Goal: Transaction & Acquisition: Book appointment/travel/reservation

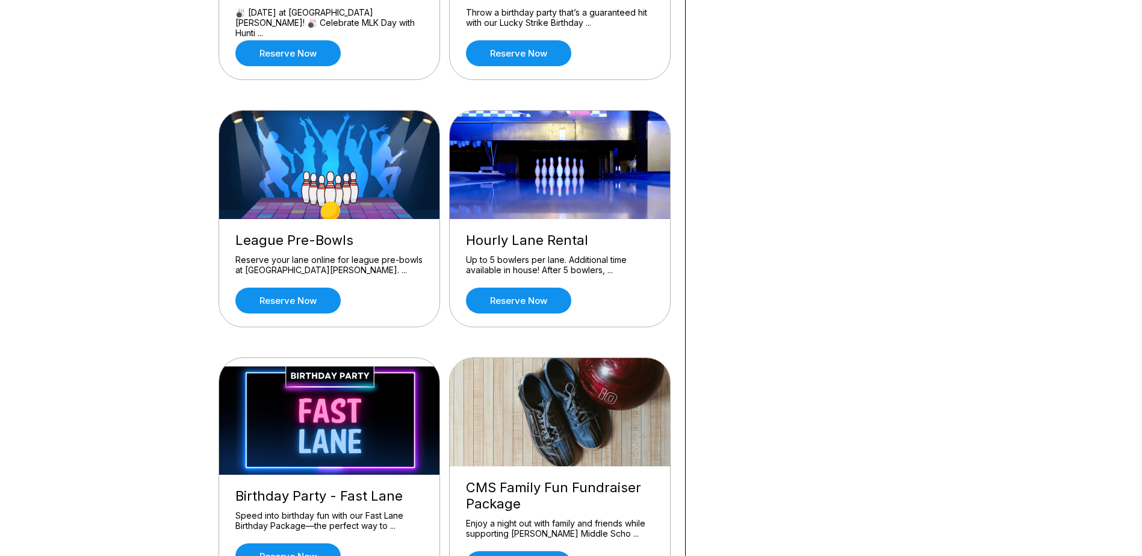
scroll to position [542, 0]
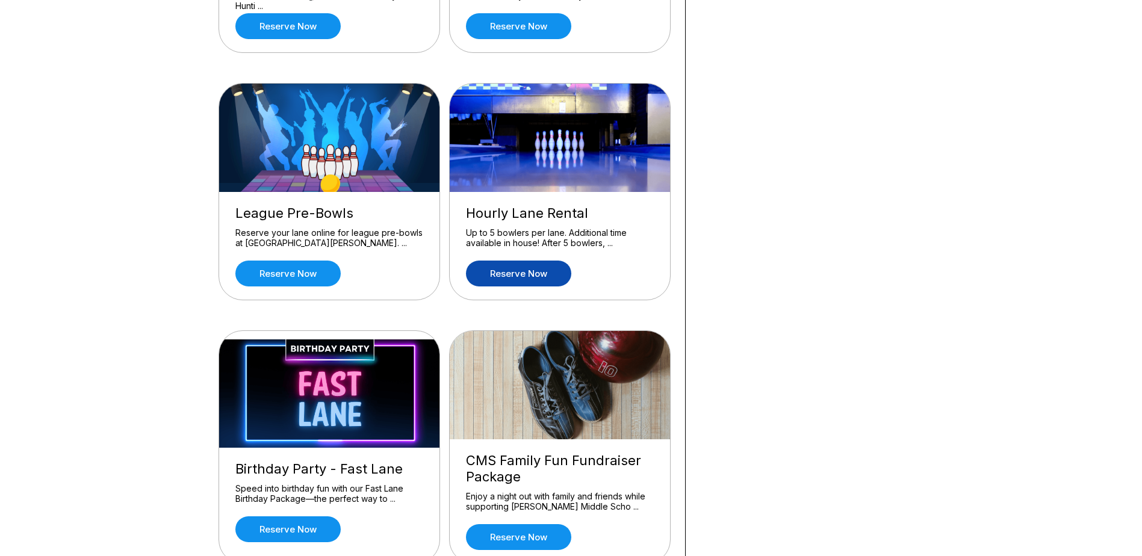
click at [520, 281] on link "Reserve now" at bounding box center [518, 274] width 105 height 26
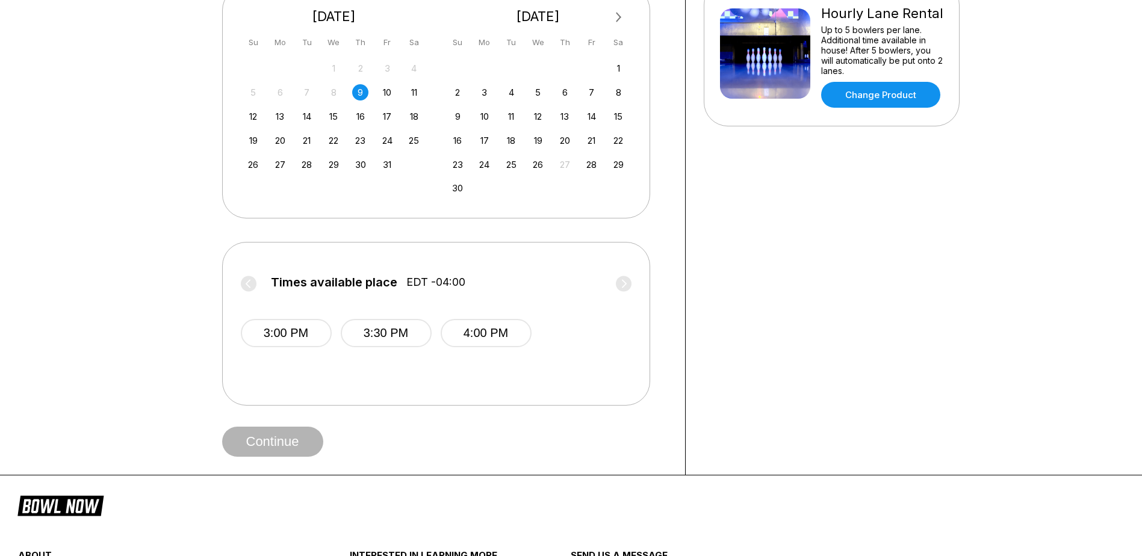
scroll to position [361, 0]
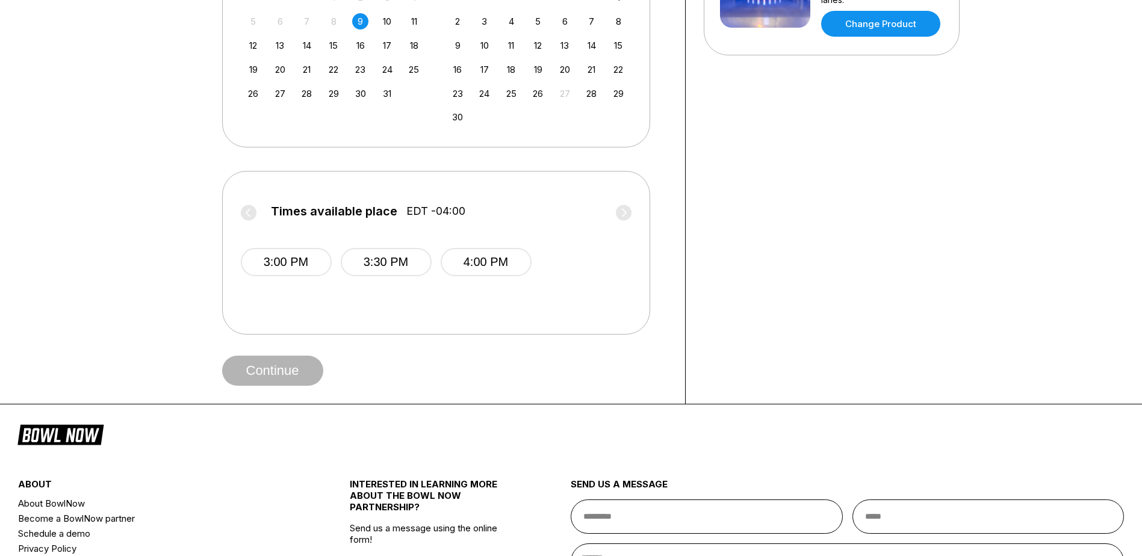
click at [627, 213] on label "Times available place EDT -04:00" at bounding box center [436, 214] width 391 height 19
click at [462, 314] on div "Times available place EDT -04:00 3:00 PM 3:30 PM 4:00 PM" at bounding box center [436, 253] width 391 height 126
drag, startPoint x: 400, startPoint y: 293, endPoint x: 254, endPoint y: 270, distance: 147.5
click at [366, 287] on span "3:30 PM" at bounding box center [383, 272] width 91 height 48
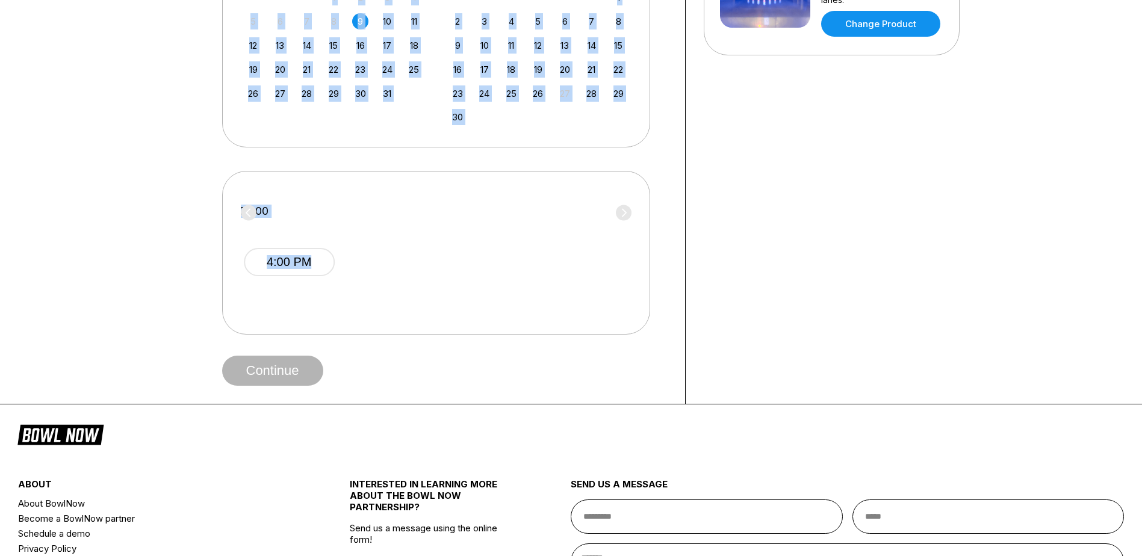
drag, startPoint x: 500, startPoint y: 301, endPoint x: -854, endPoint y: 128, distance: 1364.7
click at [0, 128] on html "Choose your Date and time You’ve selected Hourly Lane Rental ! What date and ti…" at bounding box center [571, 174] width 1142 height 1071
click at [405, 181] on div "Times available place EDT -04:00 3:00 PM 3:30 PM 4:00 PM" at bounding box center [436, 253] width 428 height 164
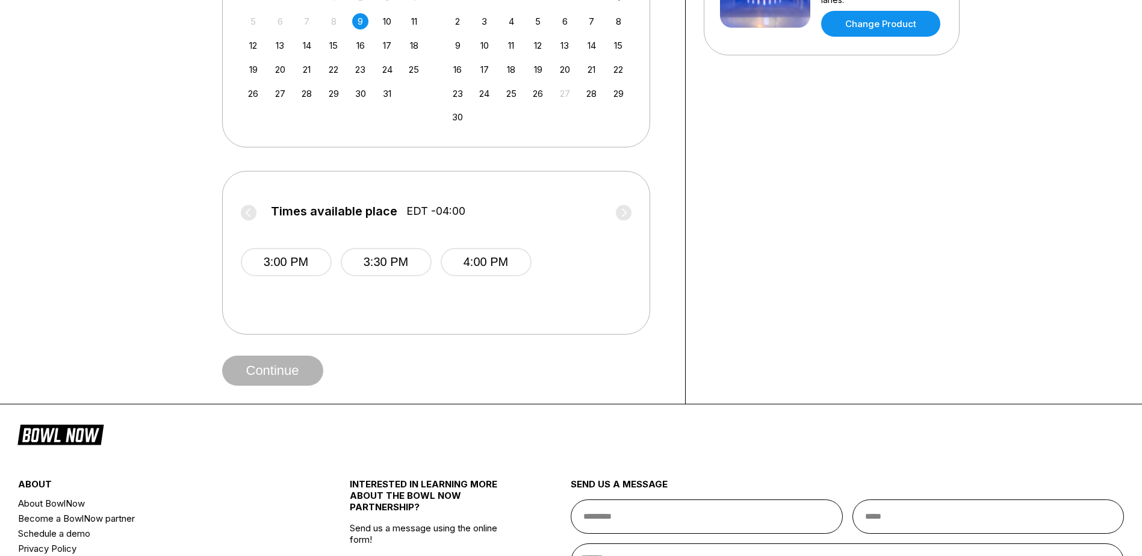
click at [379, 26] on div "5 6 7 8 9 10 11" at bounding box center [334, 20] width 181 height 18
click at [384, 14] on div "10" at bounding box center [387, 21] width 16 height 16
click at [411, 16] on div "11" at bounding box center [414, 21] width 16 height 16
click at [393, 23] on div "10" at bounding box center [387, 21] width 16 height 16
click at [314, 48] on div "14" at bounding box center [307, 45] width 16 height 16
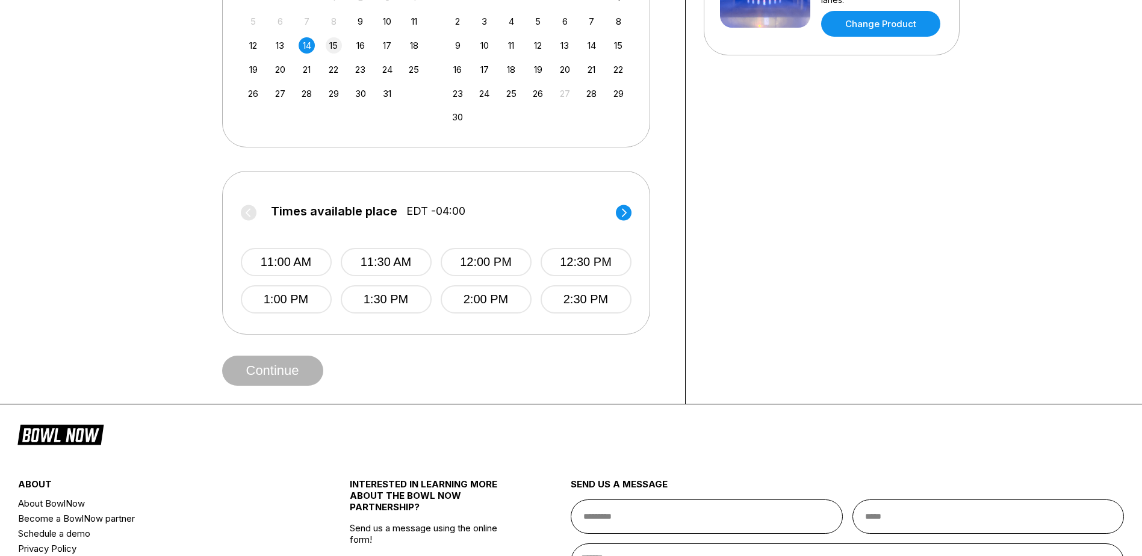
click at [334, 45] on div "15" at bounding box center [334, 45] width 16 height 16
click at [350, 46] on div "12 13 14 15 16 17 18" at bounding box center [334, 45] width 181 height 18
click at [356, 46] on div "16" at bounding box center [360, 45] width 16 height 16
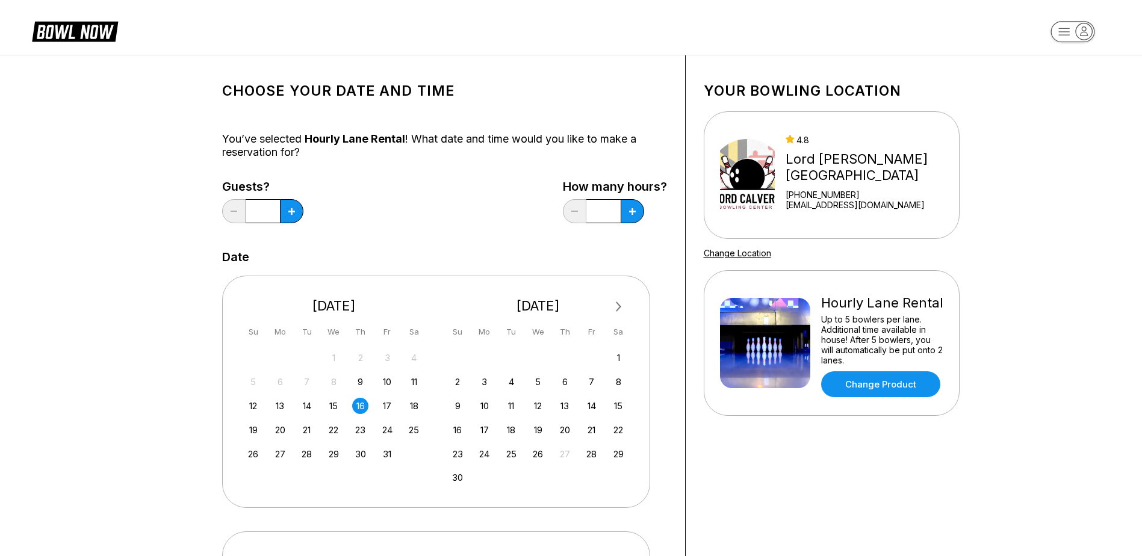
scroll to position [0, 0]
click at [385, 381] on div "10" at bounding box center [387, 383] width 16 height 16
